Goal: Find specific page/section

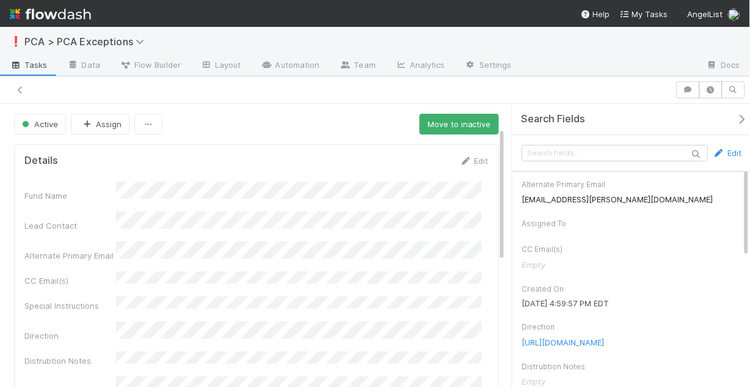
scroll to position [49, 0]
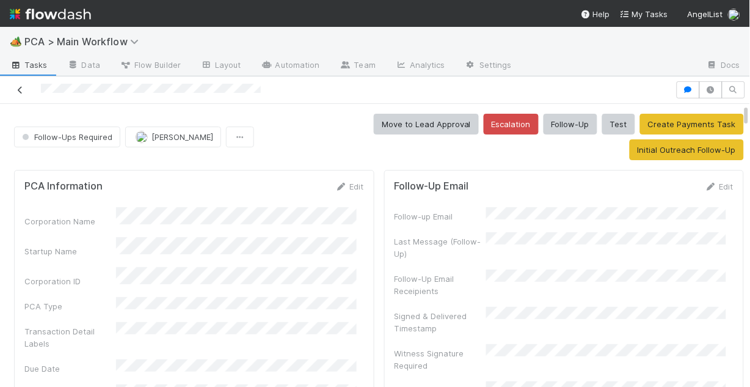
click at [20, 88] on icon at bounding box center [20, 90] width 12 height 8
